Goal: Task Accomplishment & Management: Complete application form

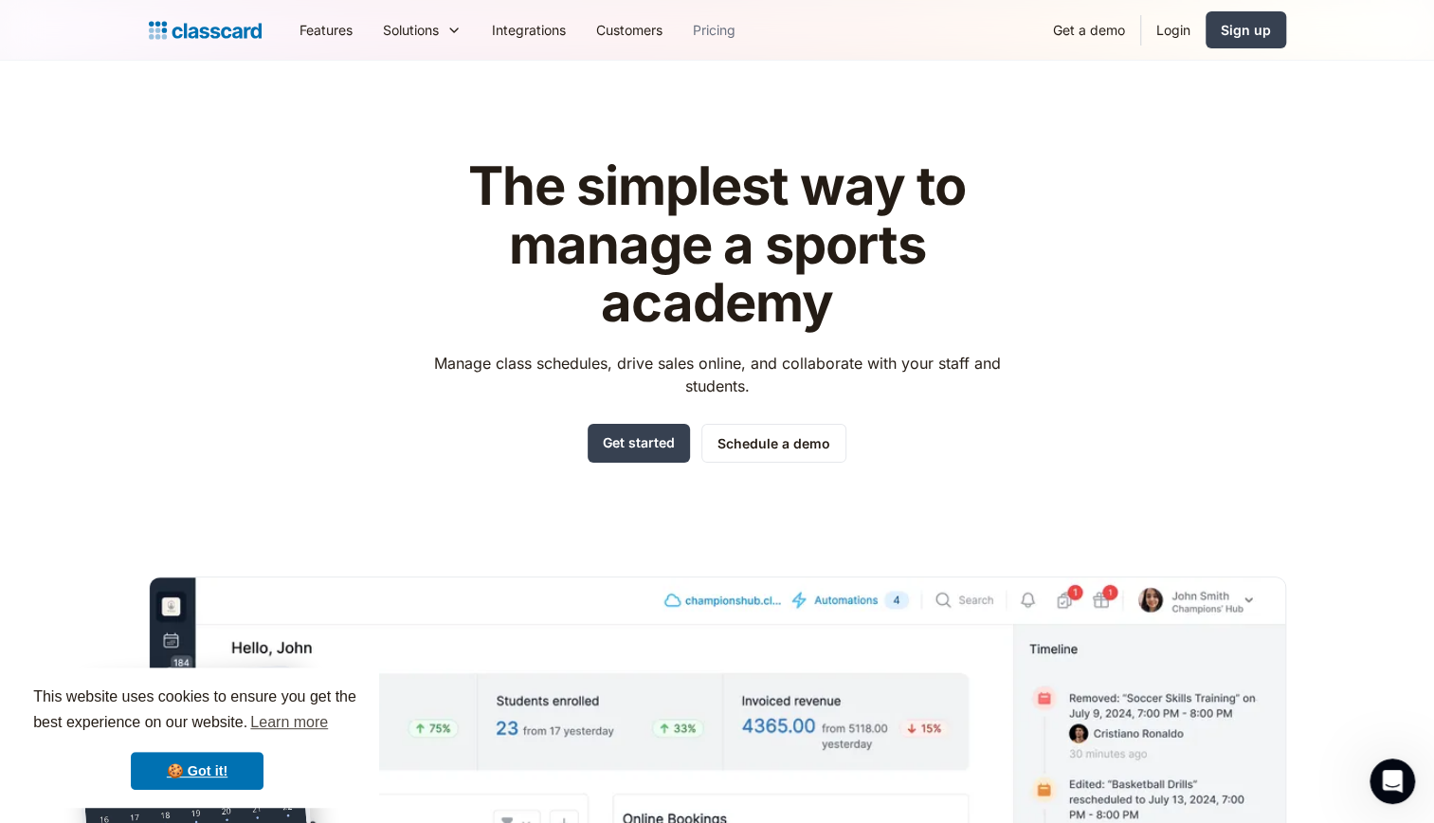
click at [725, 17] on link "Pricing" at bounding box center [714, 30] width 73 height 43
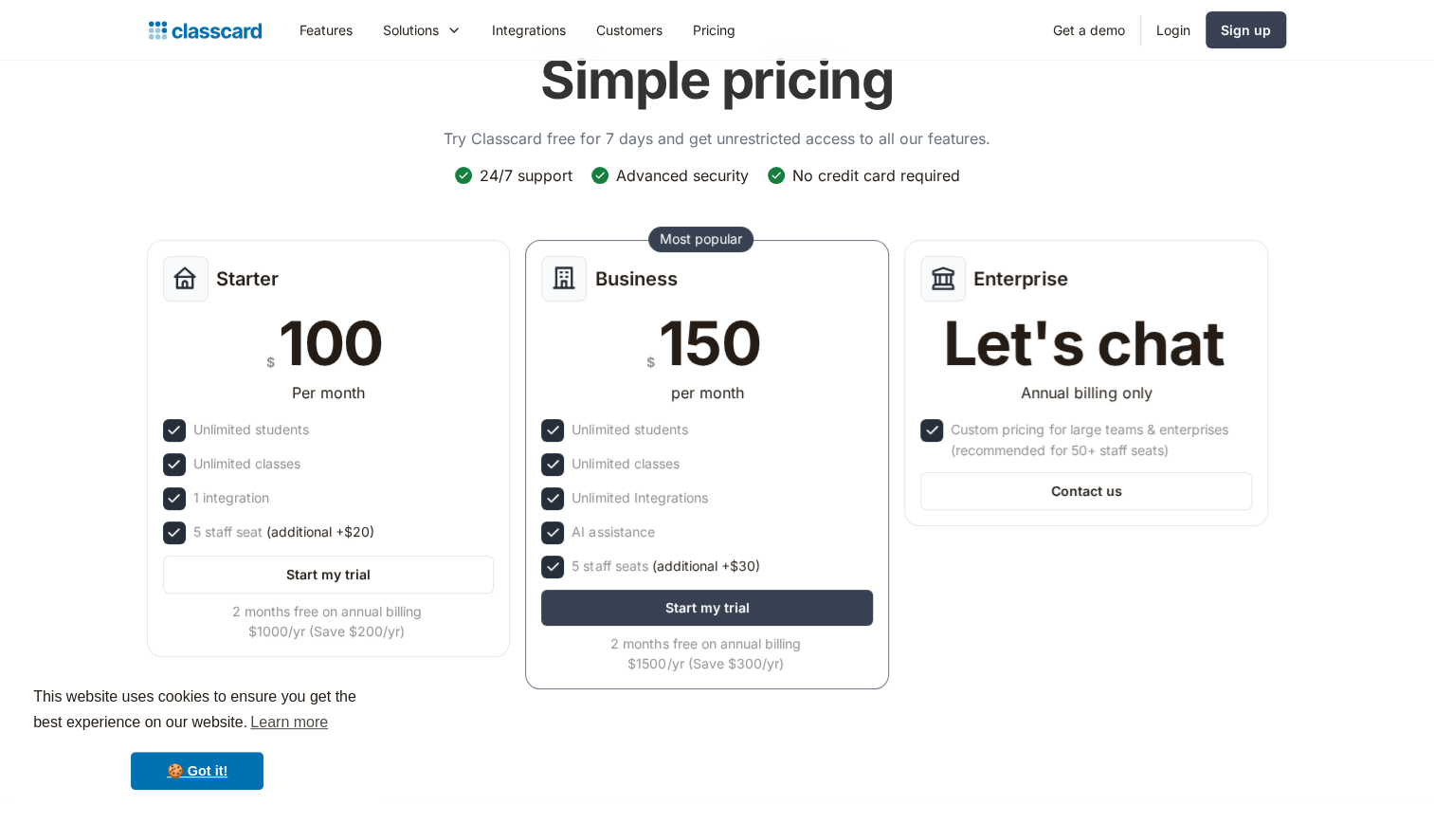
scroll to position [99, 0]
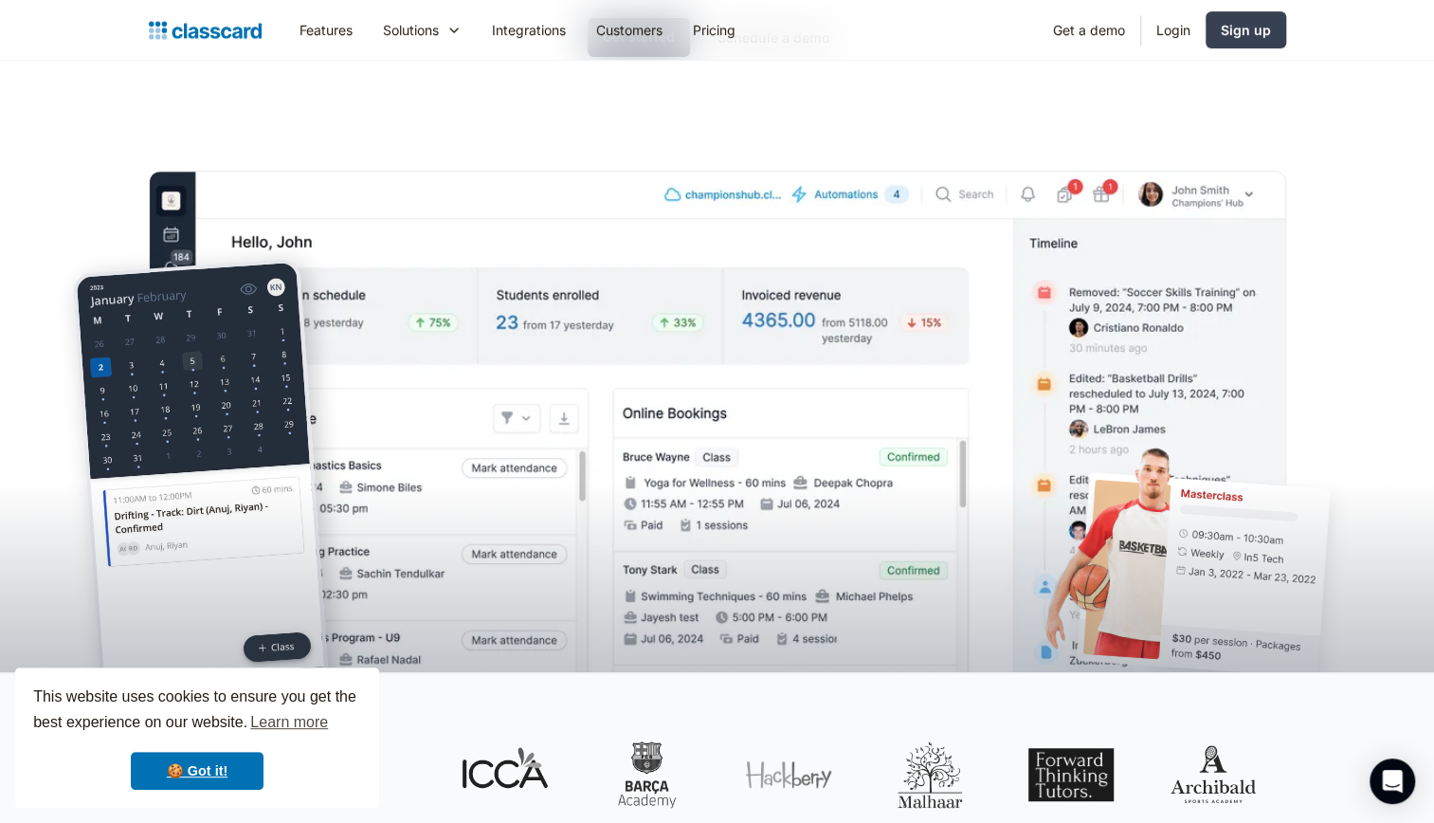
scroll to position [454, 0]
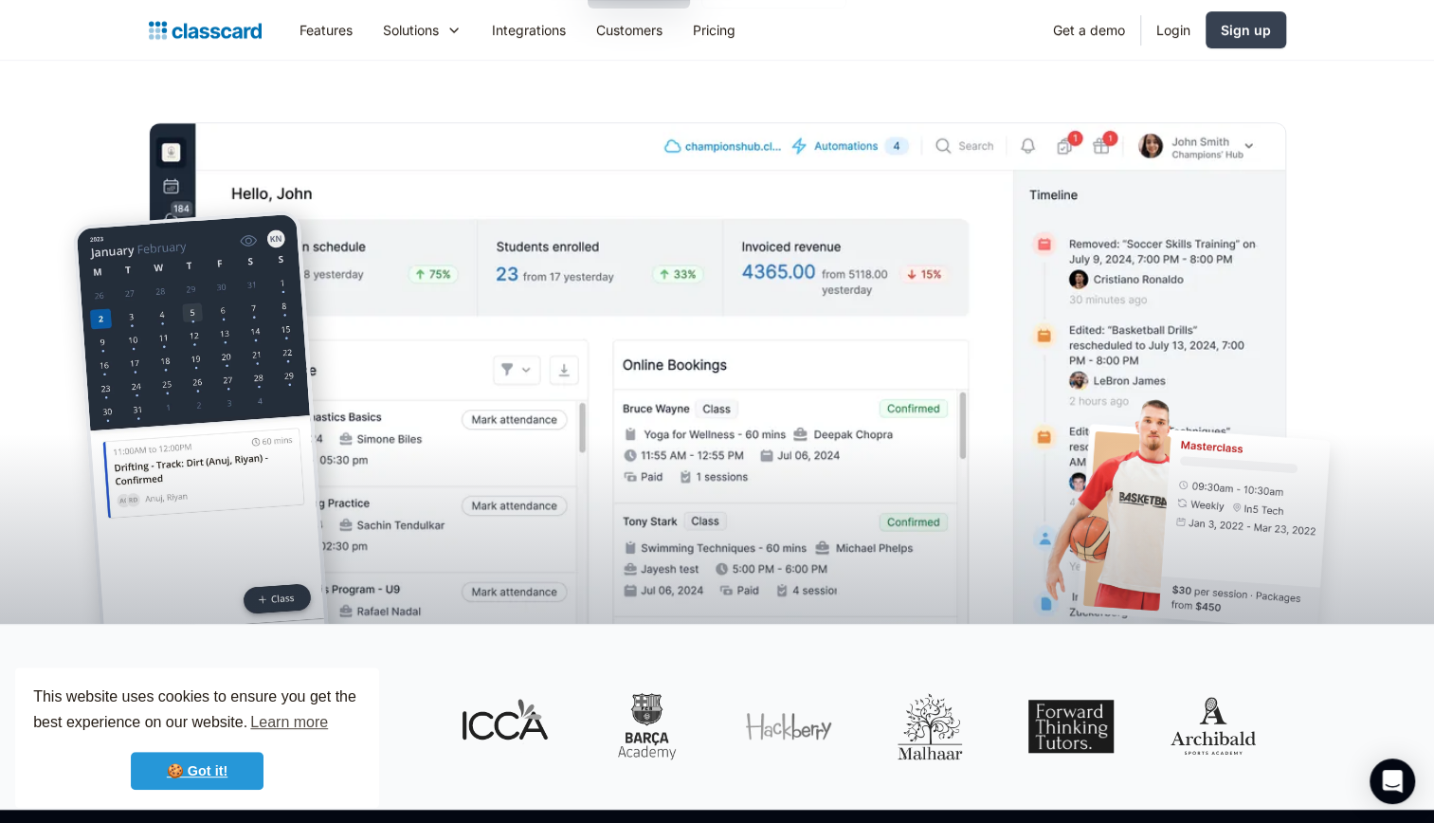
click at [218, 777] on link "🍪 Got it!" at bounding box center [197, 771] width 133 height 38
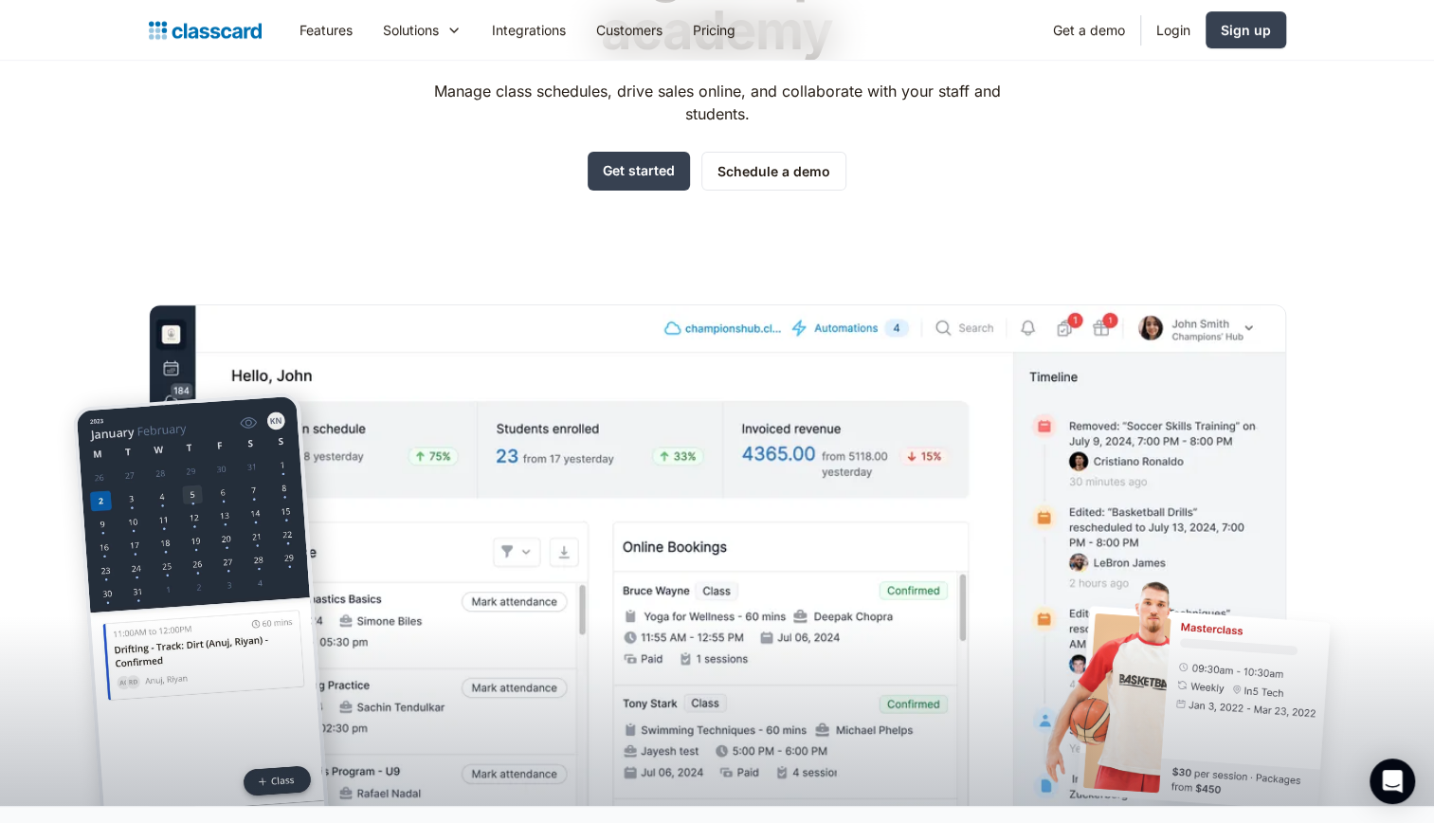
scroll to position [0, 0]
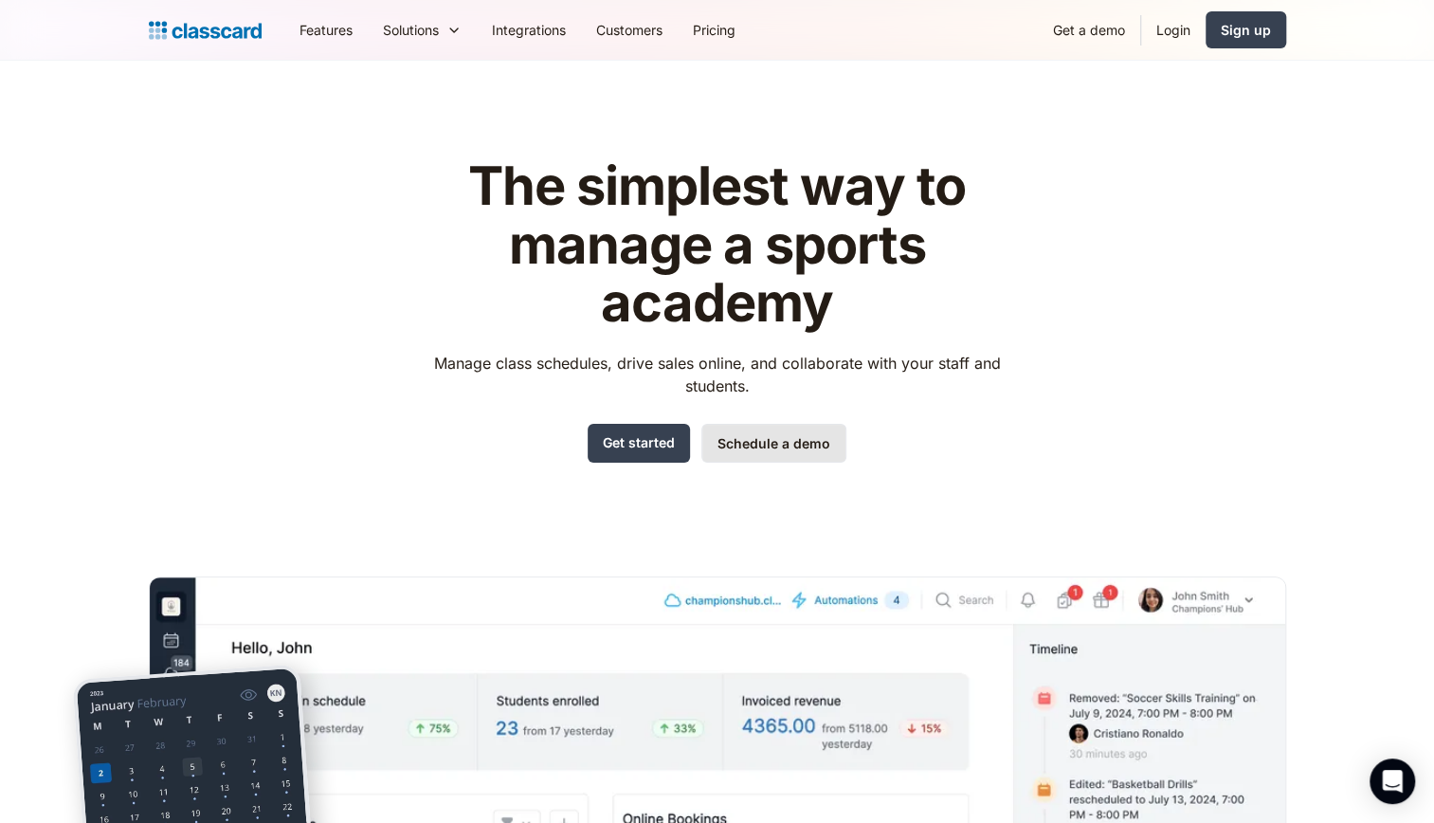
click at [783, 443] on link "Schedule a demo" at bounding box center [774, 443] width 145 height 39
